Goal: Information Seeking & Learning: Compare options

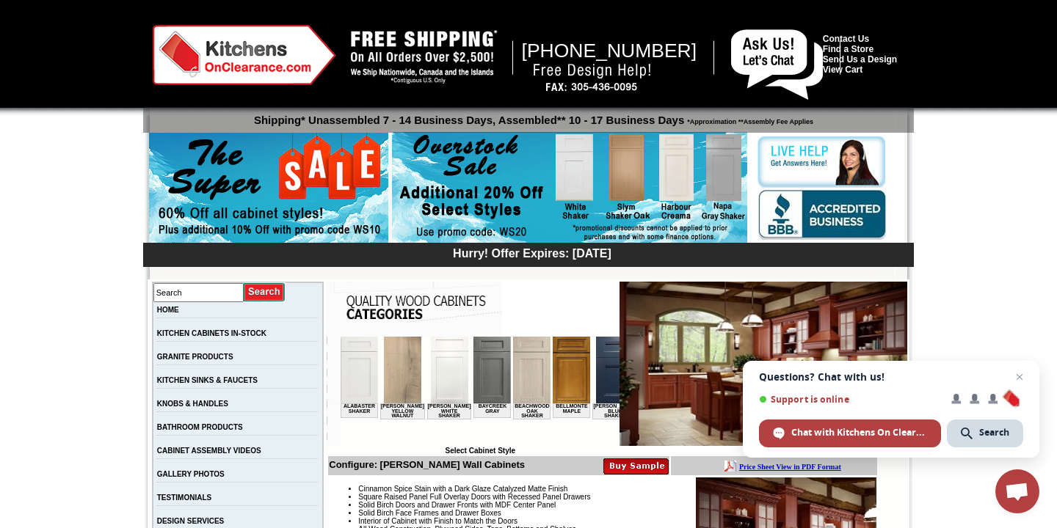
click at [514, 175] on img at bounding box center [569, 188] width 355 height 112
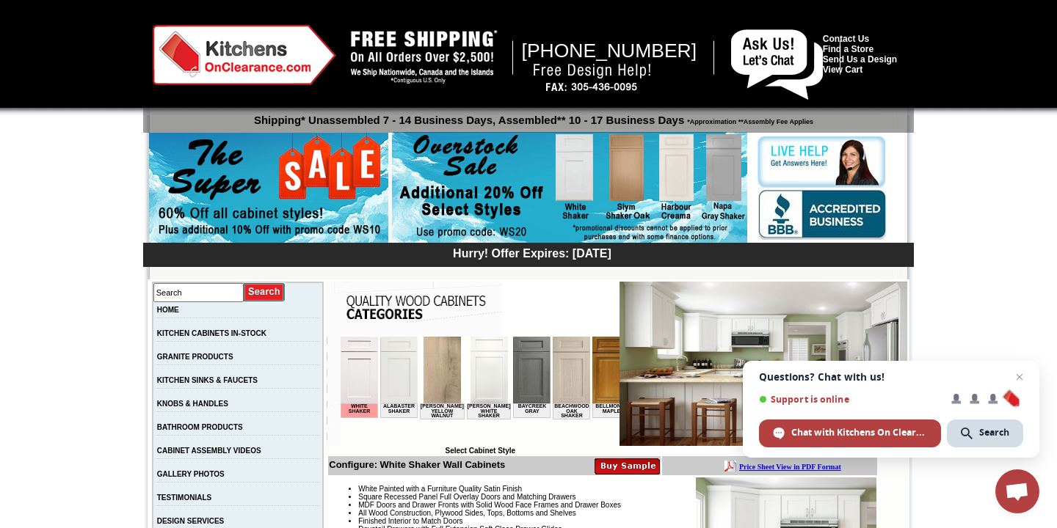
click at [474, 369] on img at bounding box center [488, 370] width 37 height 67
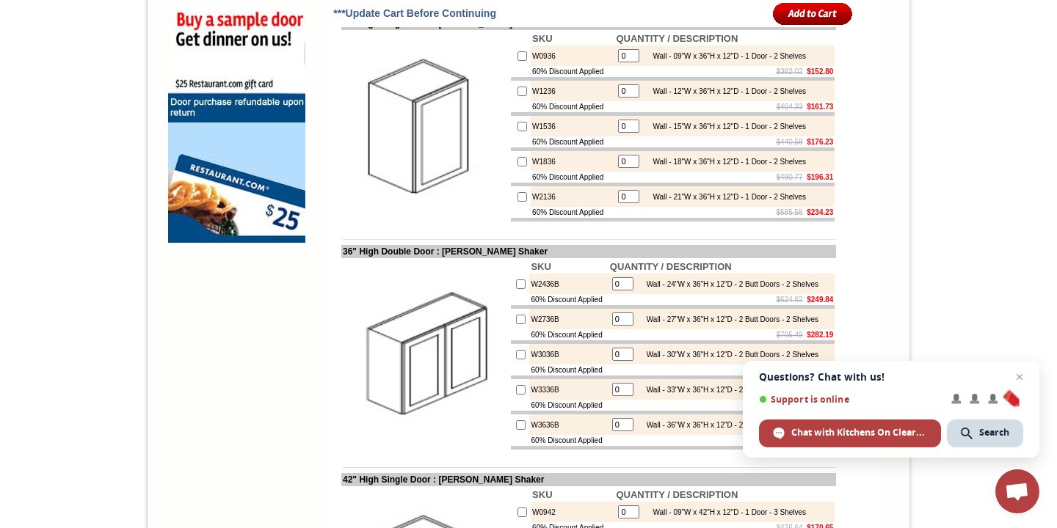
scroll to position [1033, 0]
